Goal: Navigation & Orientation: Find specific page/section

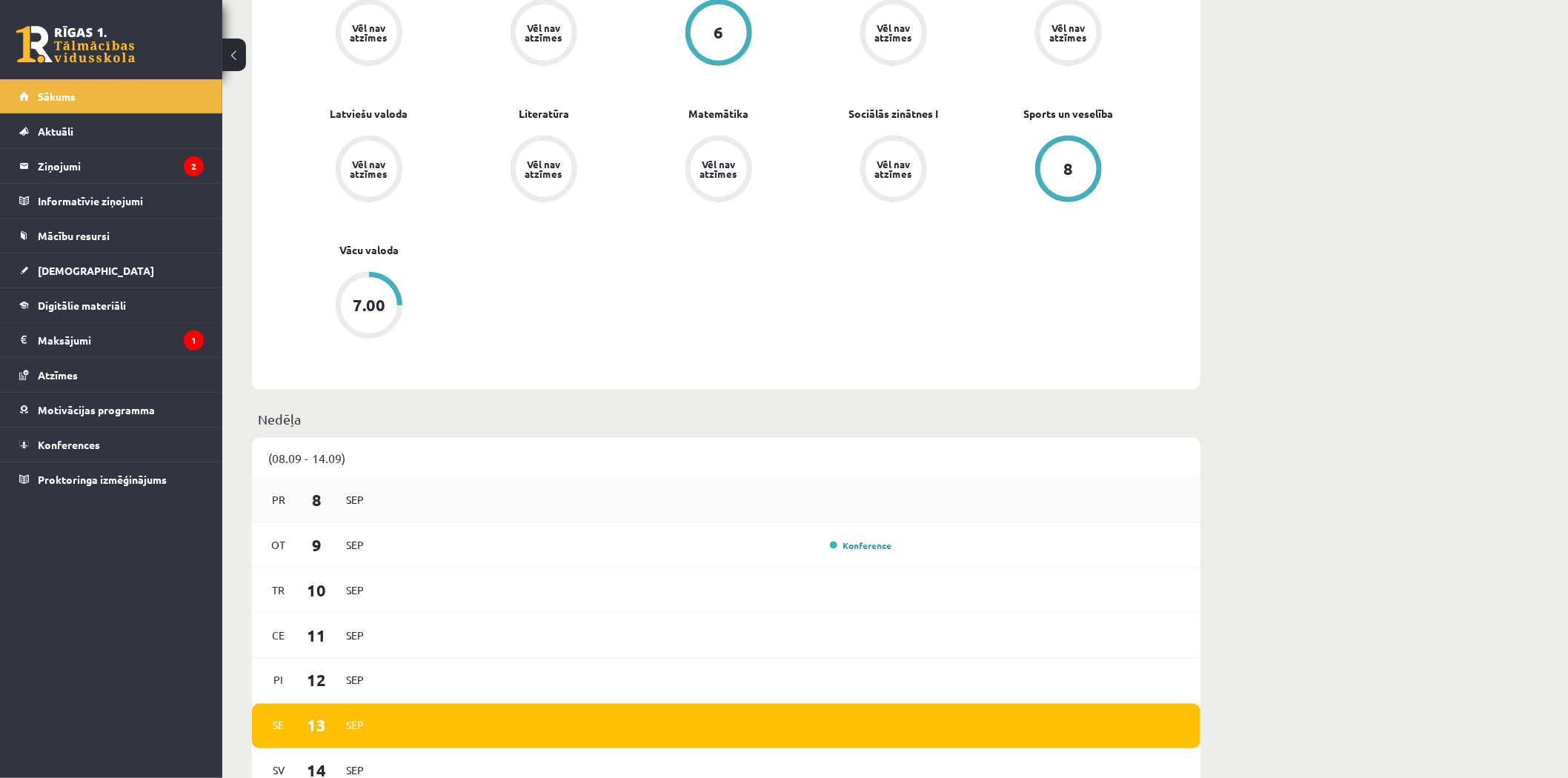
scroll to position [1042, 0]
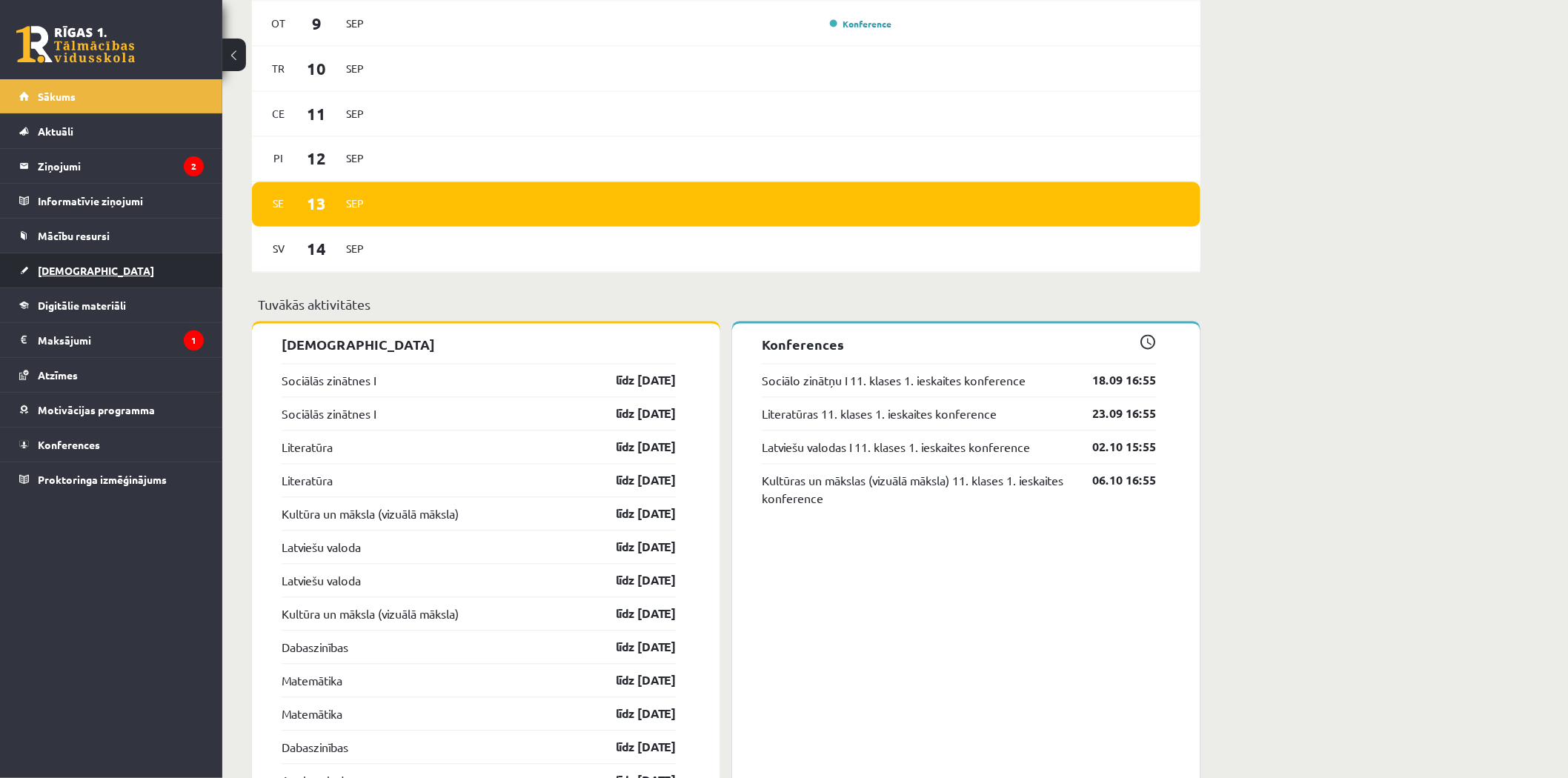
click at [69, 272] on span "[DEMOGRAPHIC_DATA]" at bounding box center [96, 270] width 116 height 13
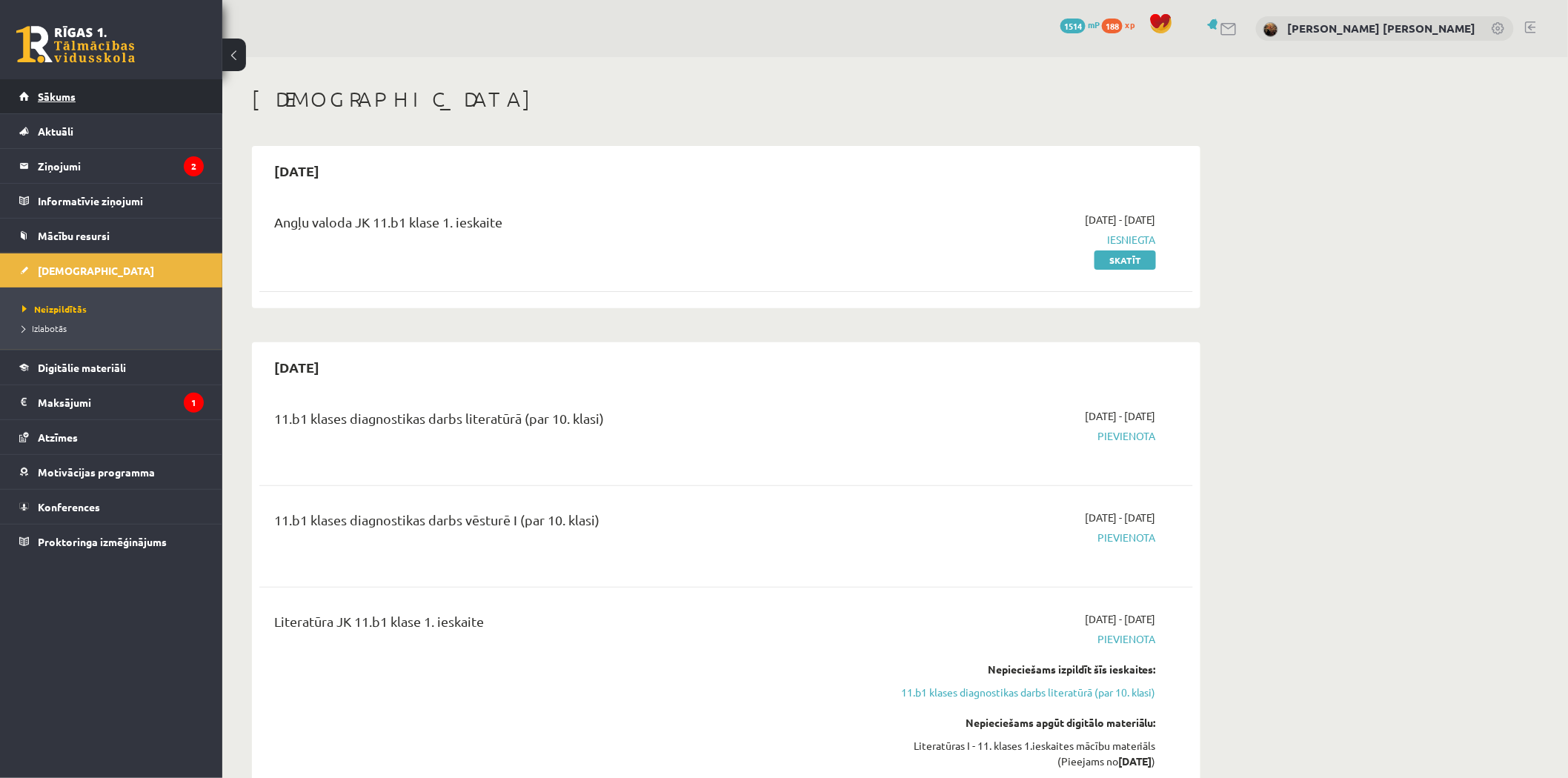
click at [83, 86] on link "Sākums" at bounding box center [111, 96] width 184 height 34
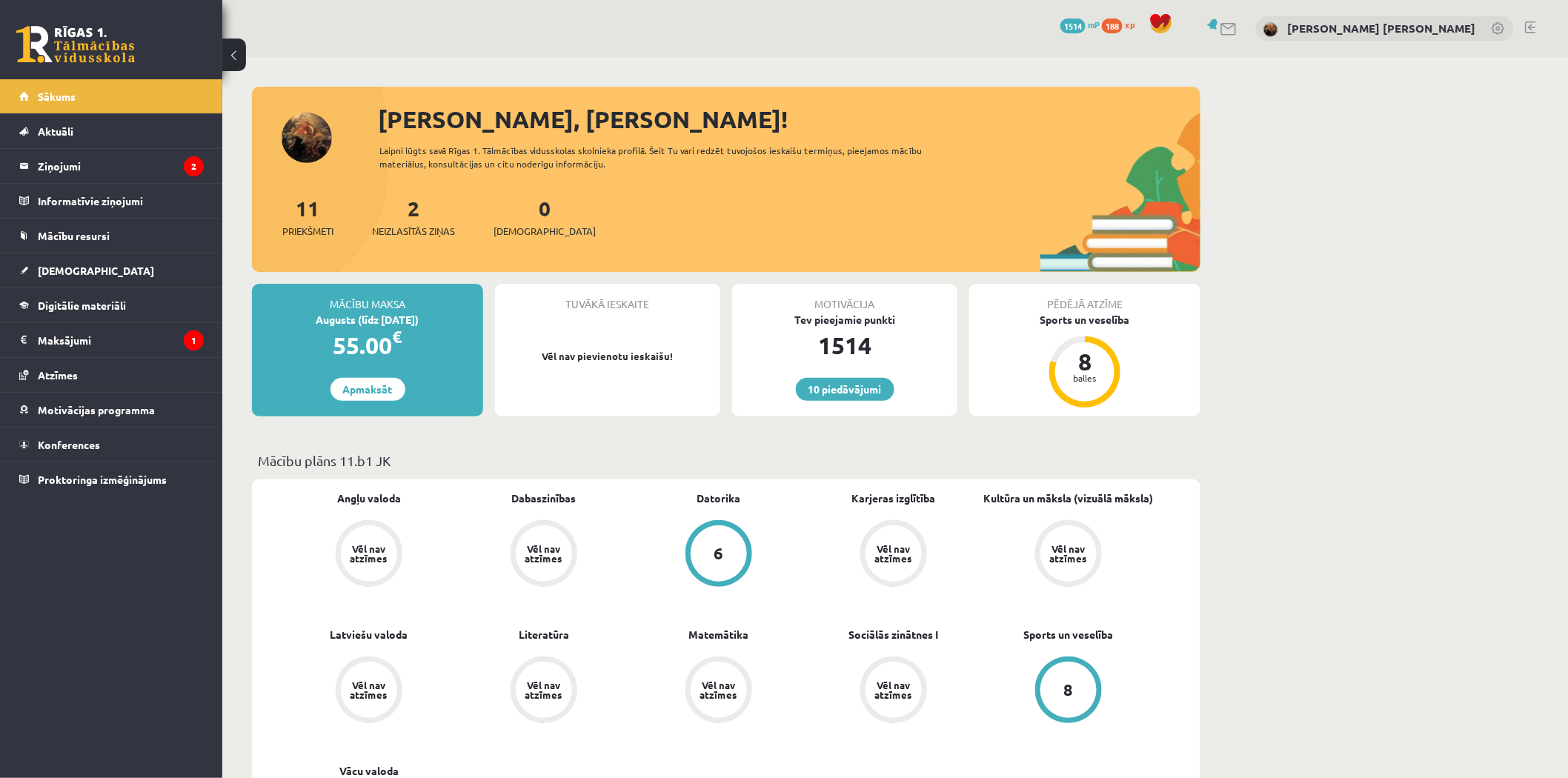
scroll to position [520, 0]
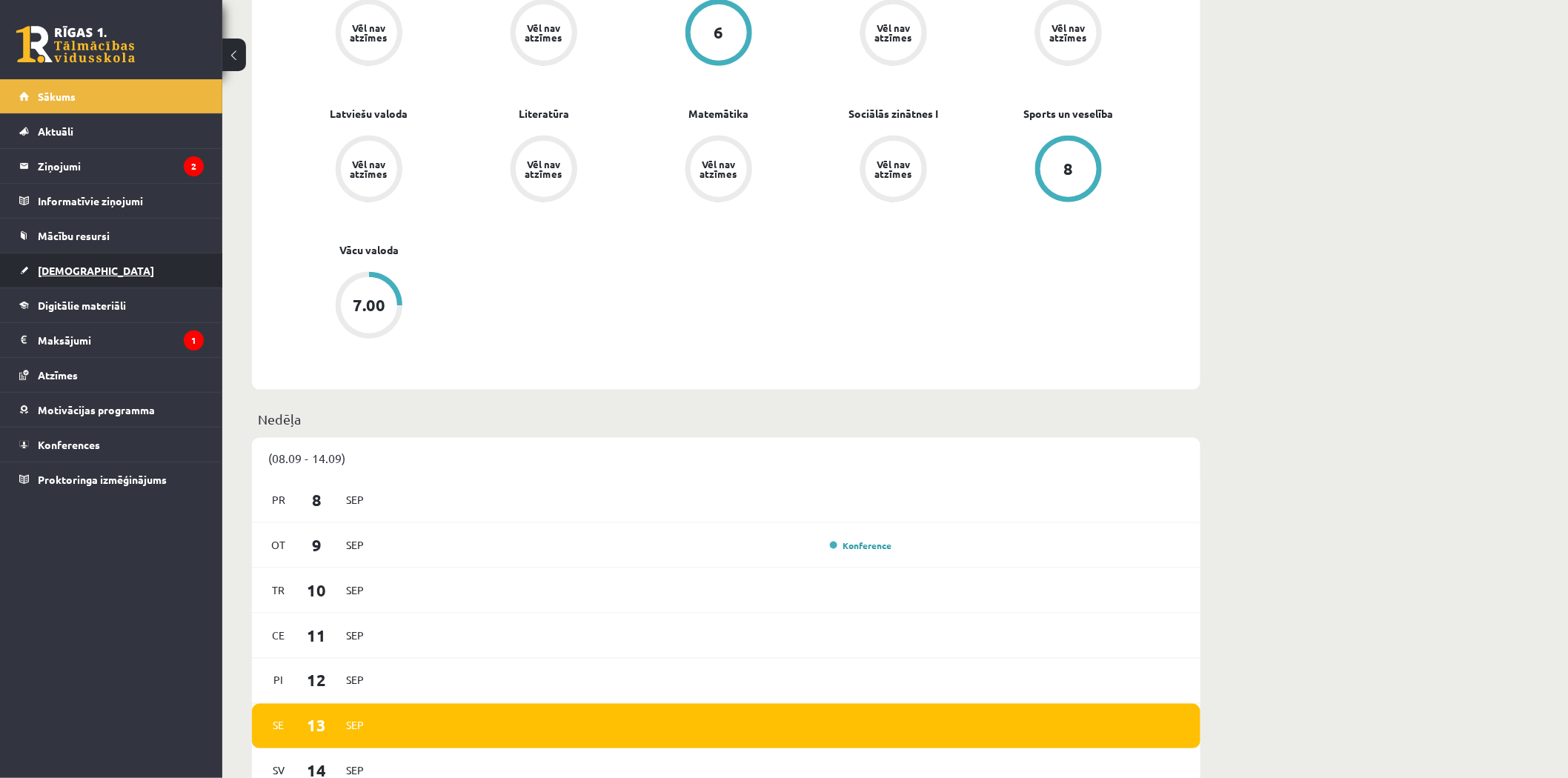
click at [55, 263] on span "[DEMOGRAPHIC_DATA]" at bounding box center [96, 270] width 116 height 13
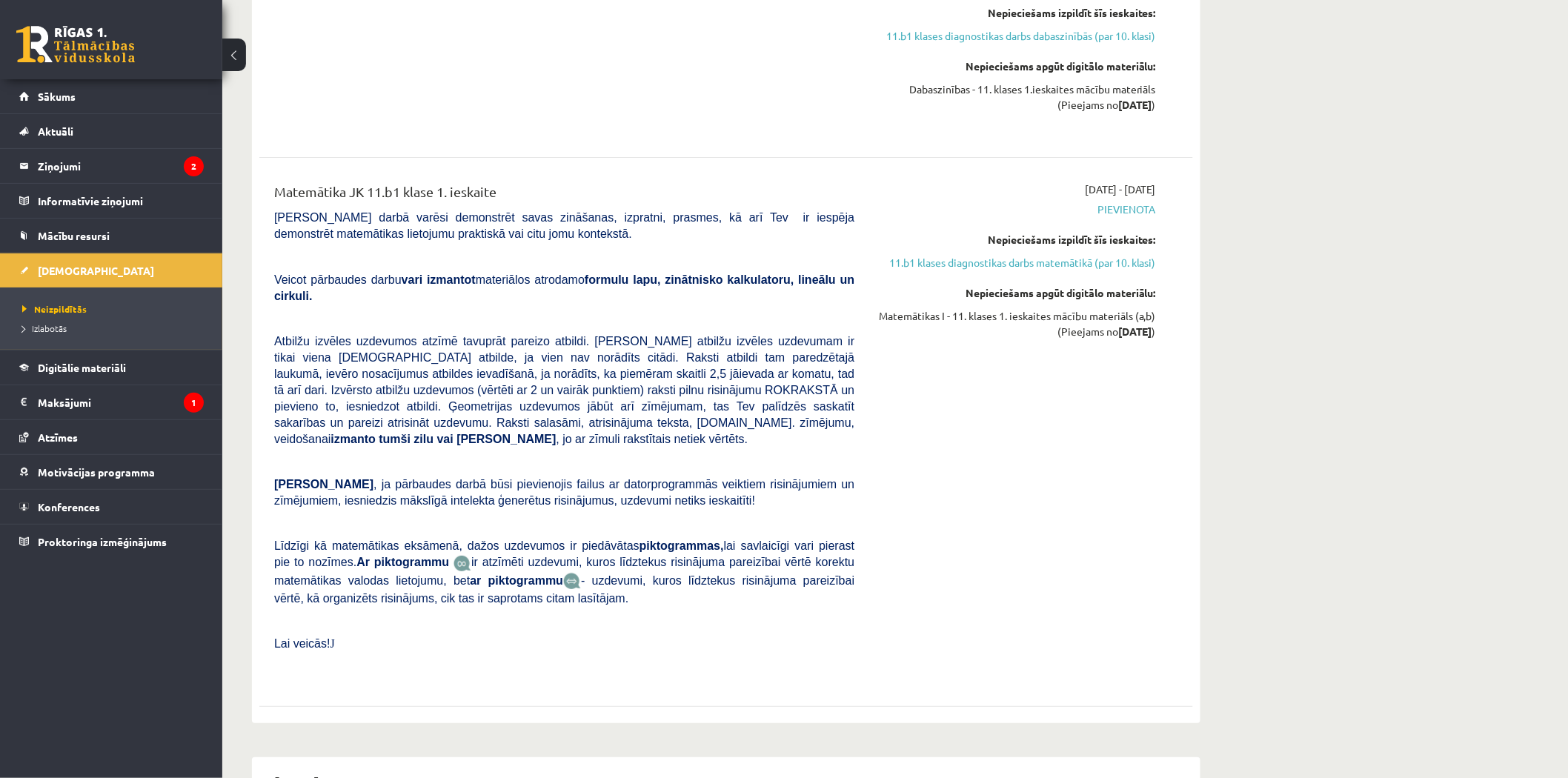
scroll to position [2395, 0]
